Goal: Task Accomplishment & Management: Manage account settings

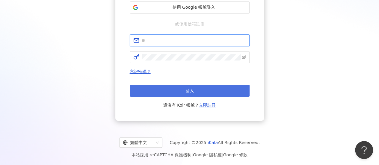
type input "**********"
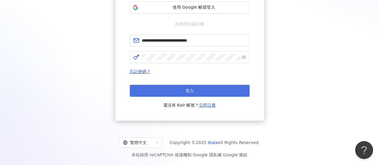
click at [173, 90] on button "登入" at bounding box center [190, 91] width 120 height 12
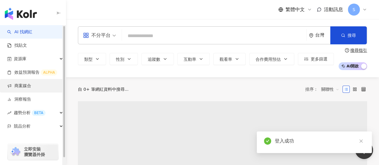
click at [31, 85] on link "商案媒合" at bounding box center [19, 86] width 24 height 6
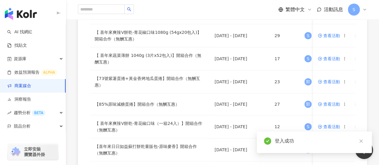
scroll to position [90, 0]
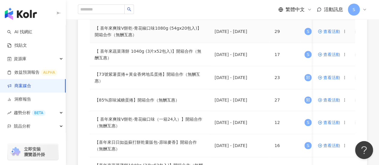
click at [331, 30] on span "查看活動" at bounding box center [329, 31] width 22 height 4
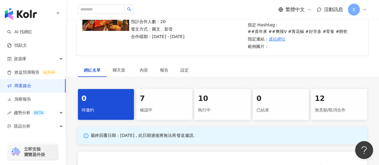
scroll to position [82, 0]
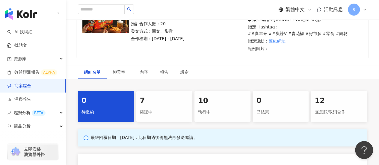
click at [148, 100] on div "7" at bounding box center [164, 101] width 49 height 10
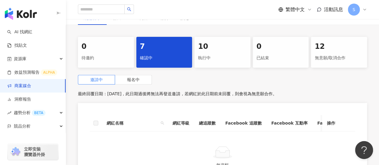
scroll to position [142, 0]
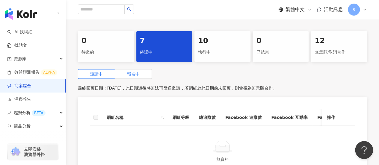
click at [148, 73] on label "報名中" at bounding box center [133, 74] width 37 height 10
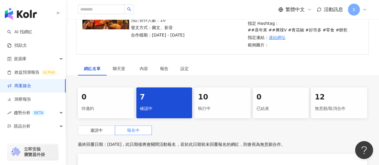
scroll to position [52, 0]
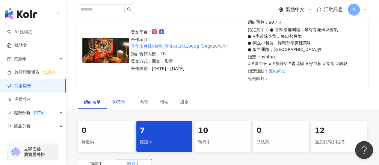
click at [113, 104] on span "聊天室" at bounding box center [120, 102] width 15 height 4
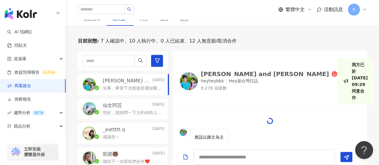
scroll to position [172, 0]
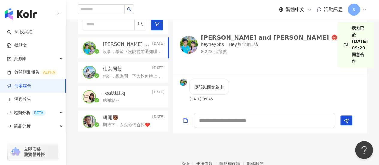
click at [135, 68] on div "仙女阿芸 [DATE]" at bounding box center [134, 69] width 62 height 7
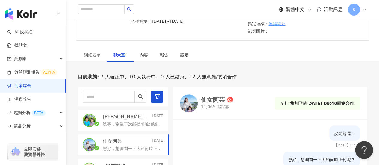
scroll to position [82, 0]
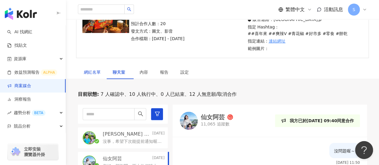
click at [96, 73] on div "網紅名單" at bounding box center [92, 72] width 17 height 7
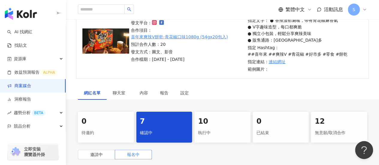
scroll to position [52, 0]
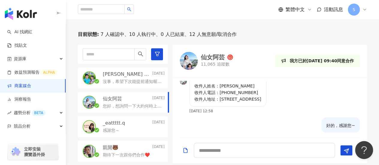
scroll to position [52, 0]
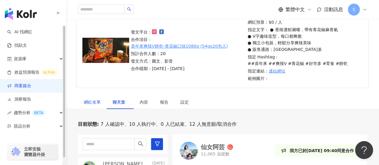
scroll to position [172, 0]
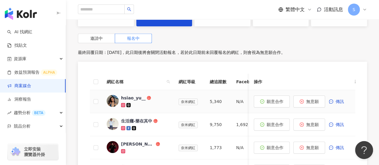
scroll to position [172, 0]
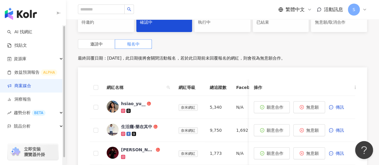
click at [30, 83] on link "商案媒合" at bounding box center [19, 86] width 24 height 6
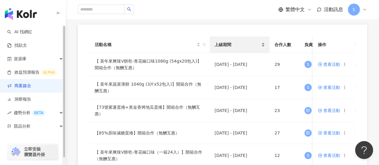
scroll to position [90, 0]
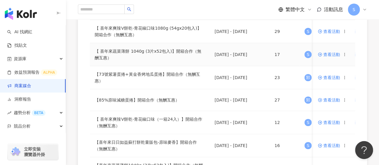
click at [334, 55] on span "查看活動" at bounding box center [329, 54] width 22 height 4
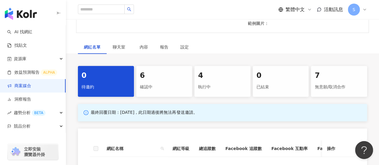
scroll to position [120, 0]
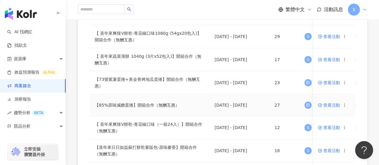
scroll to position [90, 0]
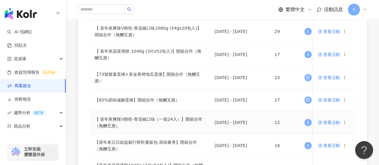
click at [329, 121] on span "查看活動" at bounding box center [329, 123] width 22 height 4
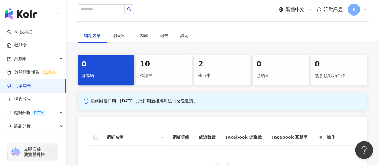
scroll to position [120, 0]
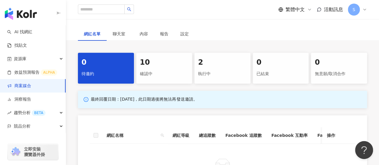
click at [175, 69] on div "確認中" at bounding box center [164, 74] width 49 height 10
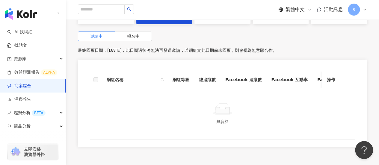
scroll to position [150, 0]
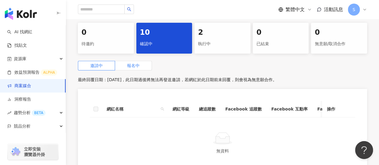
click at [121, 61] on label "報名中" at bounding box center [133, 66] width 37 height 10
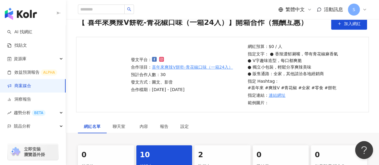
scroll to position [60, 0]
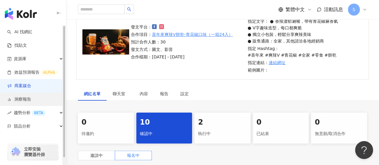
click at [31, 100] on link "洞察報告" at bounding box center [19, 100] width 24 height 6
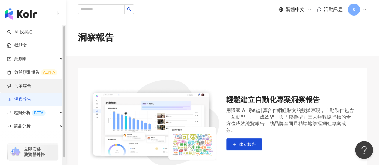
click at [31, 86] on link "商案媒合" at bounding box center [19, 86] width 24 height 6
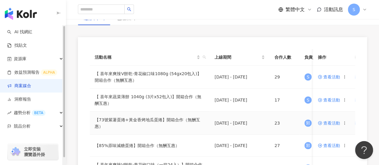
scroll to position [60, 0]
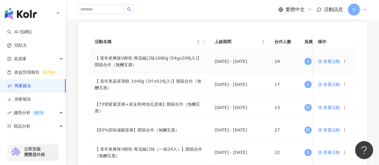
click at [335, 62] on span "查看活動" at bounding box center [329, 61] width 22 height 4
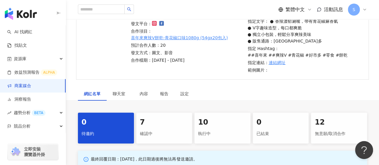
scroll to position [90, 0]
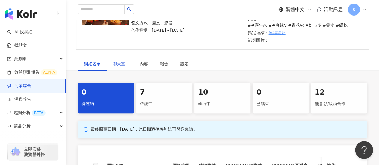
click at [115, 67] on div "聊天室" at bounding box center [120, 64] width 27 height 14
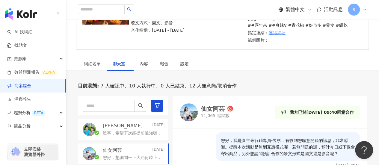
click at [122, 130] on p "沒事，希望下次能提前通知喔！感謝您～" at bounding box center [132, 133] width 59 height 6
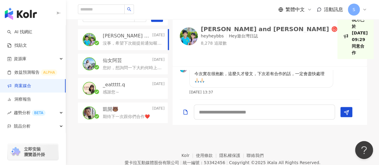
scroll to position [745, 0]
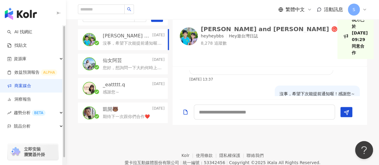
click at [31, 87] on link "商案媒合" at bounding box center [19, 86] width 24 height 6
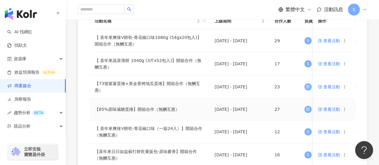
scroll to position [90, 0]
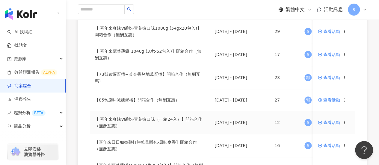
click at [328, 123] on span "查看活動" at bounding box center [329, 123] width 22 height 4
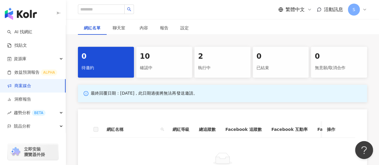
scroll to position [90, 0]
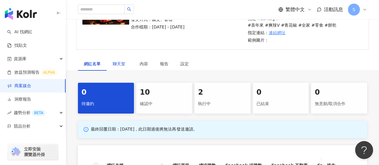
click at [118, 62] on span "聊天室" at bounding box center [120, 64] width 15 height 4
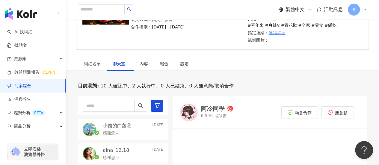
click at [138, 129] on div "感謝您～" at bounding box center [134, 132] width 62 height 7
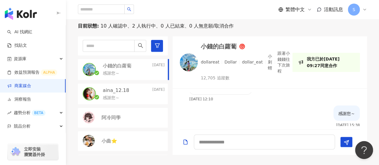
scroll to position [348, 0]
click at [113, 94] on div "感謝您～" at bounding box center [134, 97] width 62 height 7
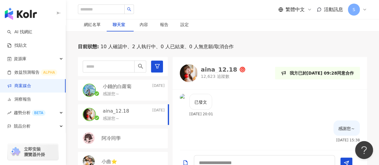
scroll to position [120, 0]
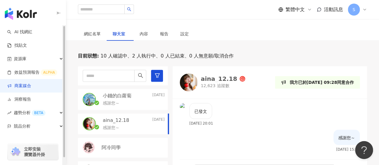
click at [31, 88] on link "商案媒合" at bounding box center [19, 86] width 24 height 6
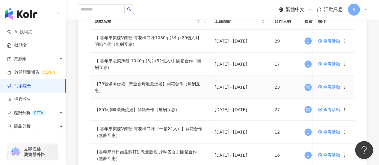
scroll to position [90, 0]
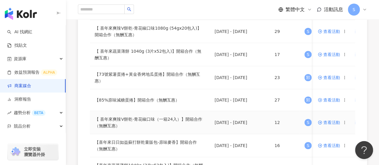
click at [326, 121] on span "查看活動" at bounding box center [329, 123] width 22 height 4
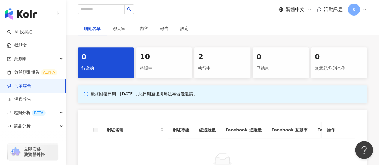
scroll to position [120, 0]
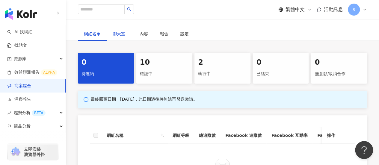
click at [123, 32] on span "聊天室" at bounding box center [120, 34] width 15 height 4
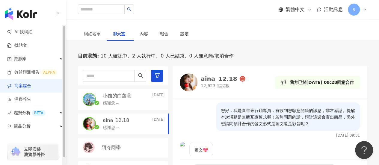
click at [31, 83] on link "商案媒合" at bounding box center [19, 86] width 24 height 6
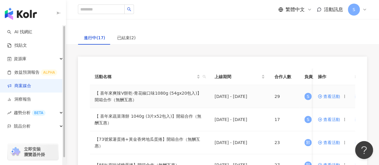
scroll to position [30, 0]
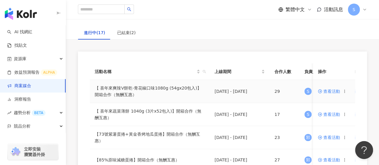
click at [339, 92] on span "查看活動" at bounding box center [329, 91] width 22 height 4
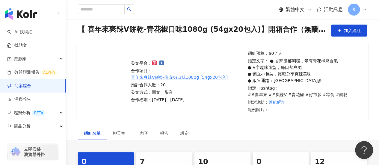
scroll to position [30, 0]
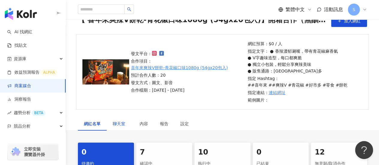
click at [115, 122] on span "聊天室" at bounding box center [120, 124] width 15 height 4
